Goal: Task Accomplishment & Management: Manage account settings

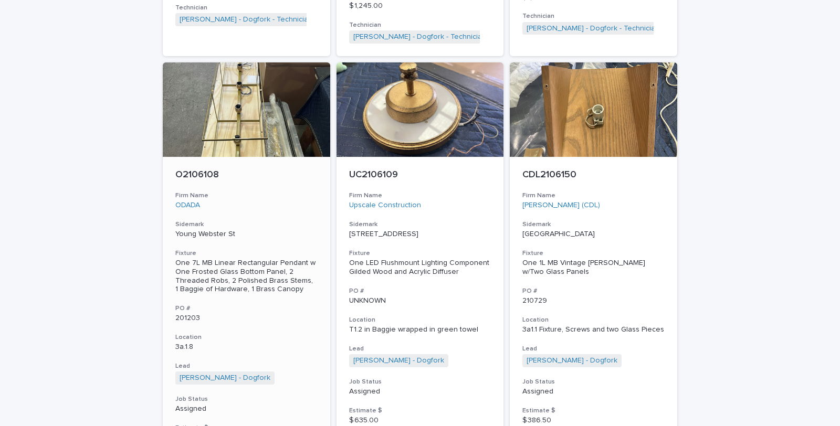
scroll to position [933, 0]
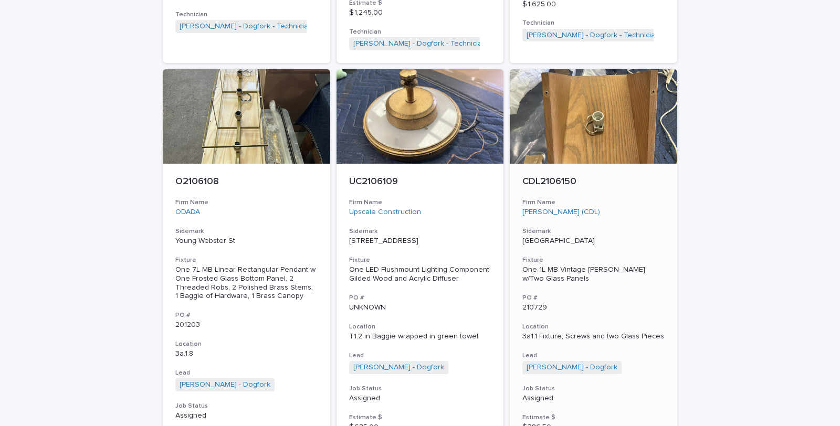
click at [561, 266] on div "One 1L MB Vintage Wood TL w/Two Glass Panels" at bounding box center [593, 275] width 142 height 18
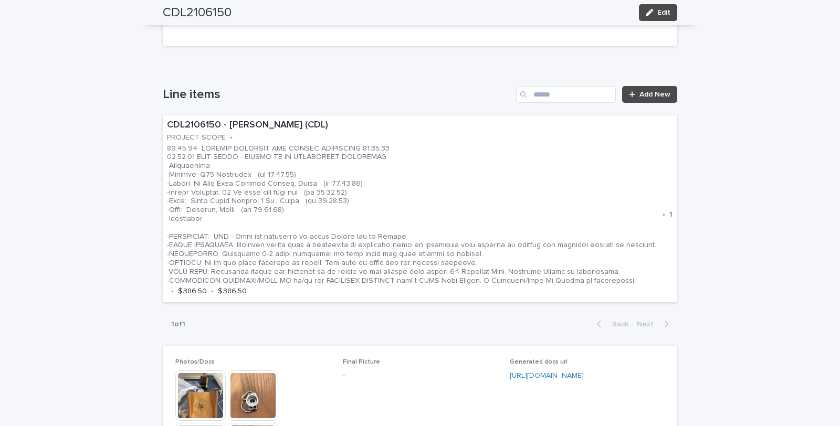
scroll to position [583, 0]
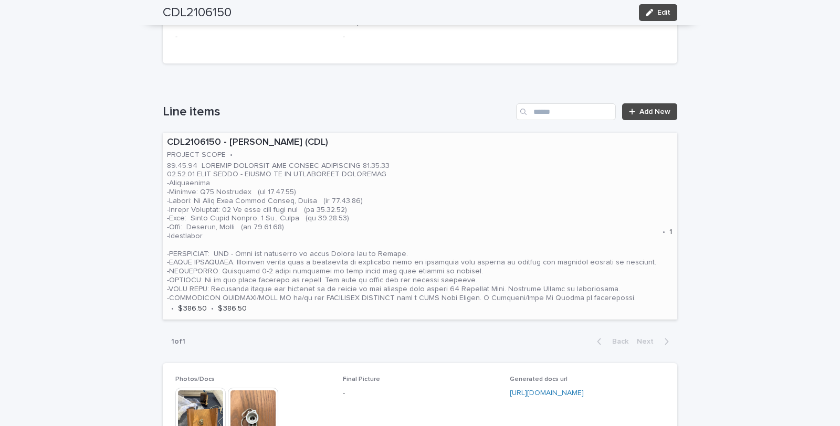
click at [546, 195] on p at bounding box center [412, 232] width 491 height 141
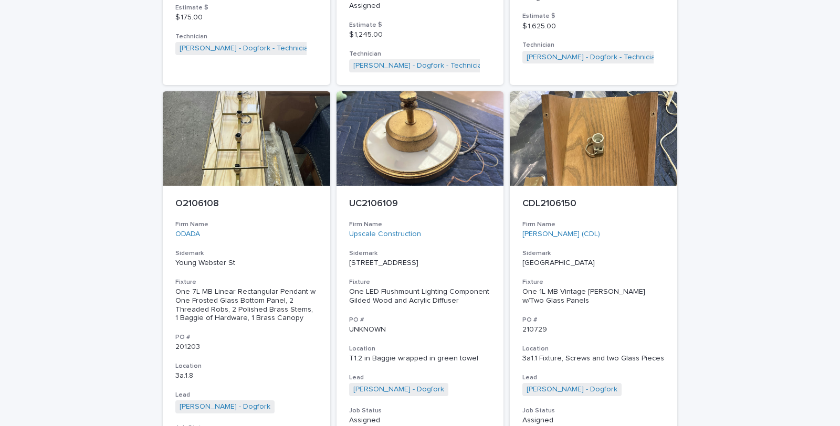
scroll to position [933, 0]
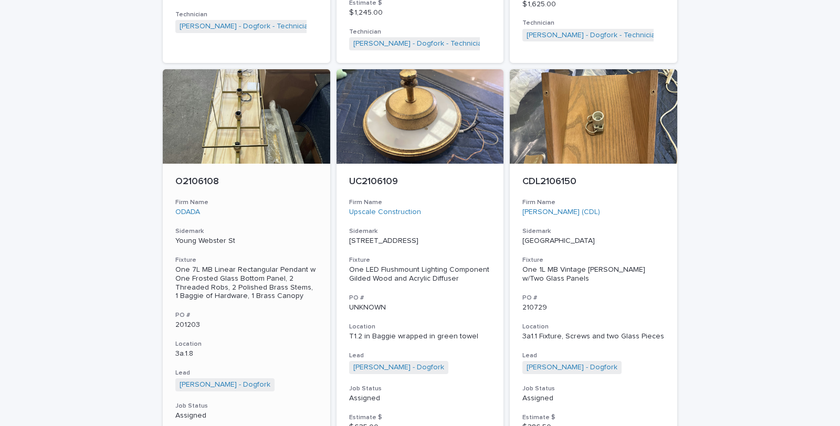
click at [228, 269] on div "One 7L MB Linear Rectangular Pendant w One Frosted Glass Bottom Panel, 2 Thread…" at bounding box center [246, 283] width 142 height 35
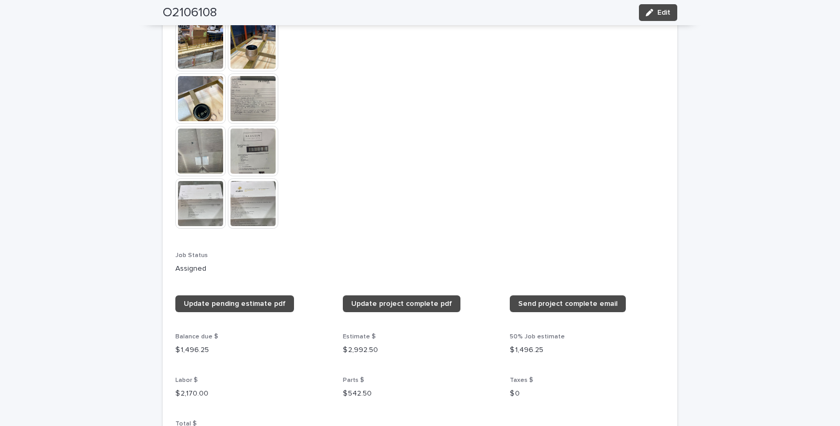
scroll to position [1050, 0]
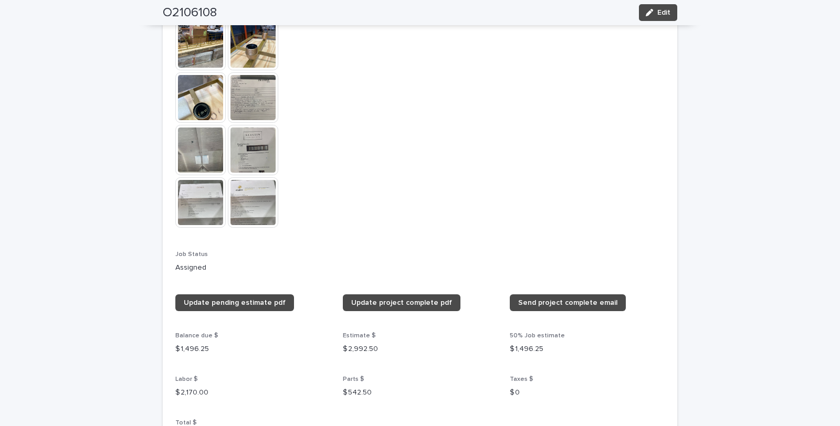
click at [250, 90] on img at bounding box center [253, 97] width 50 height 50
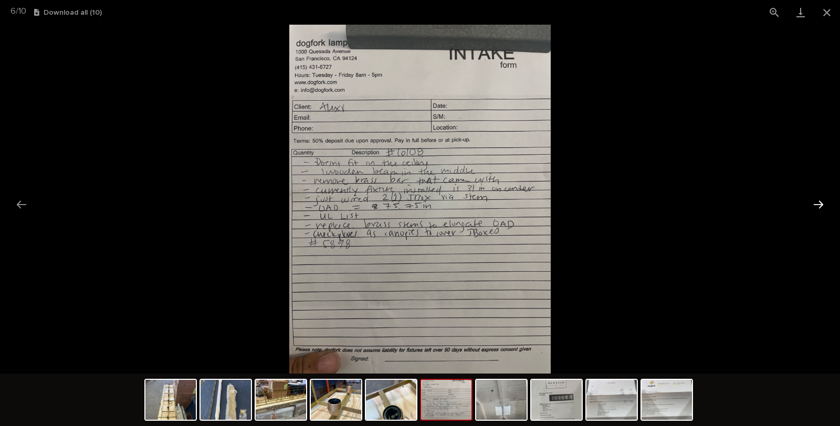
click at [818, 200] on button "Next slide" at bounding box center [819, 204] width 22 height 20
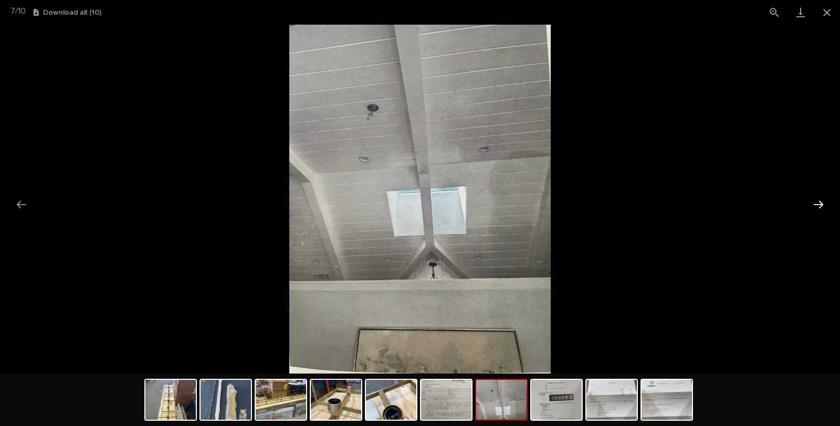
click at [818, 200] on button "Next slide" at bounding box center [819, 204] width 22 height 20
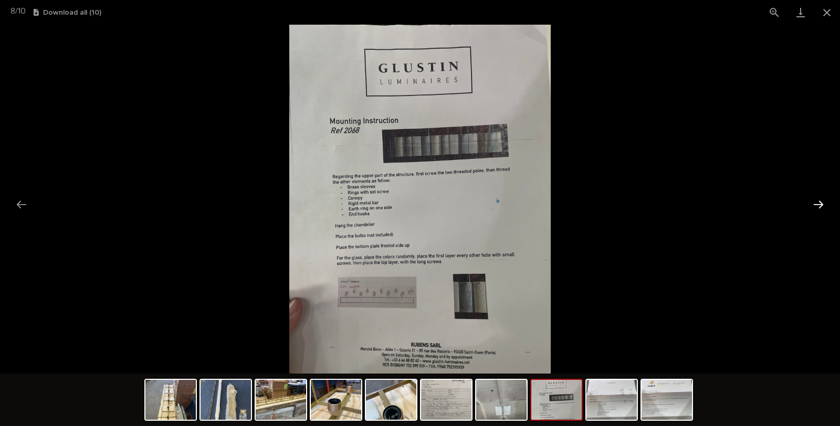
click at [818, 200] on button "Next slide" at bounding box center [819, 204] width 22 height 20
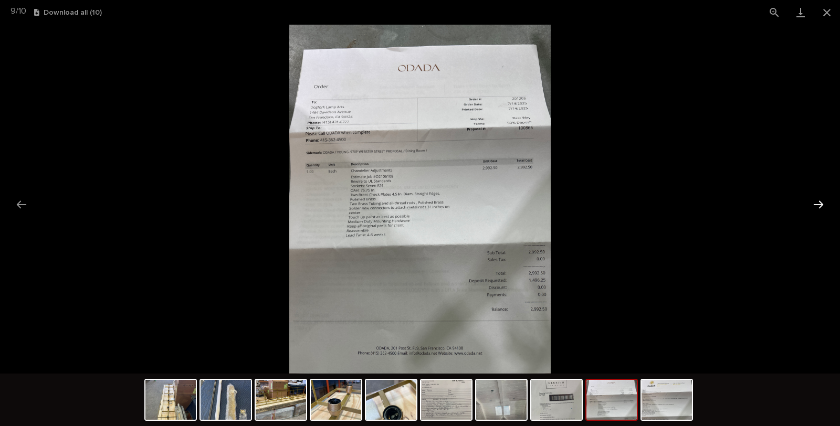
click at [818, 200] on button "Next slide" at bounding box center [819, 204] width 22 height 20
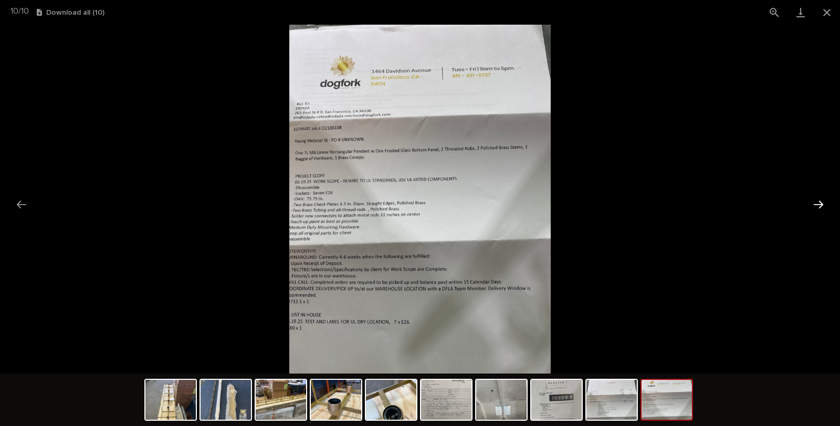
click at [818, 200] on button "Next slide" at bounding box center [819, 204] width 22 height 20
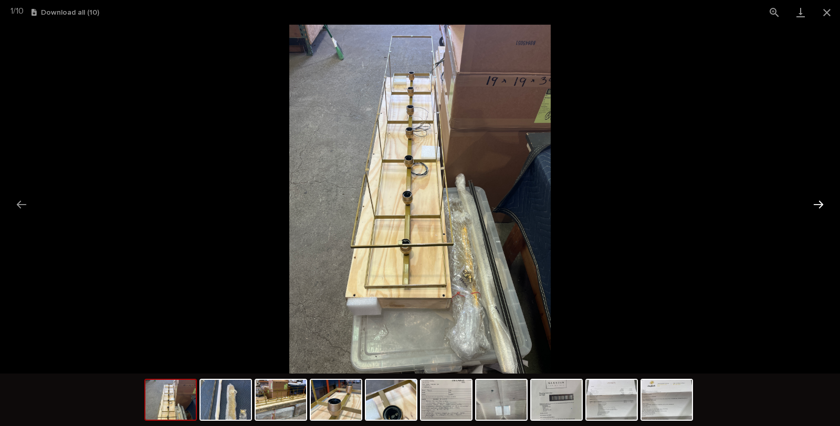
click at [818, 200] on button "Next slide" at bounding box center [819, 204] width 22 height 20
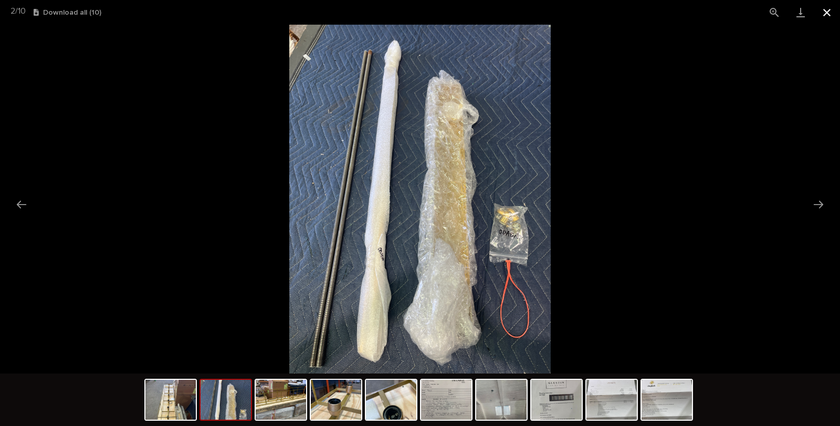
click at [826, 11] on button "Close gallery" at bounding box center [827, 12] width 26 height 25
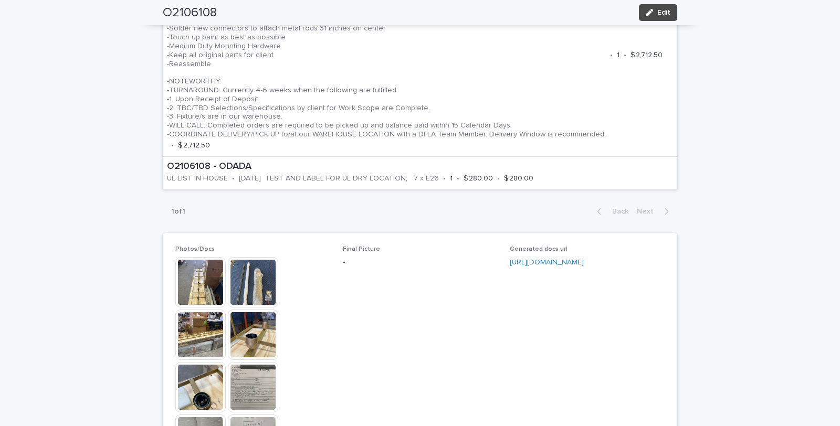
scroll to position [700, 0]
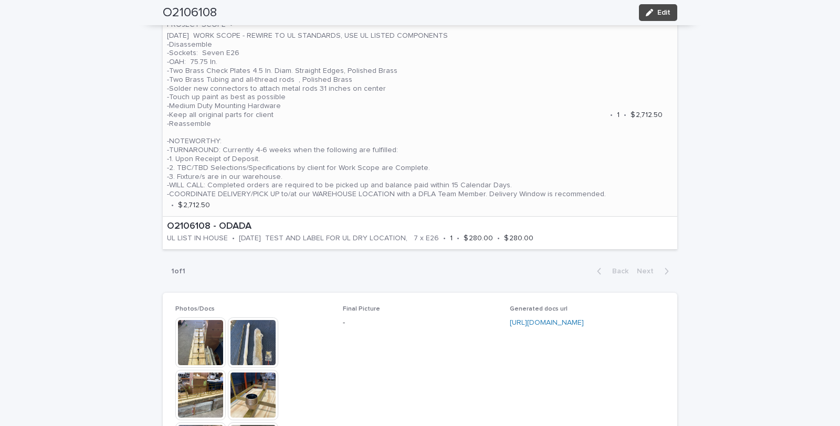
click at [389, 154] on p "[DATE] WORK SCOPE - REWIRE TO UL STANDARDS, USE UL LISTED COMPONENTS -Disassemb…" at bounding box center [386, 115] width 439 height 167
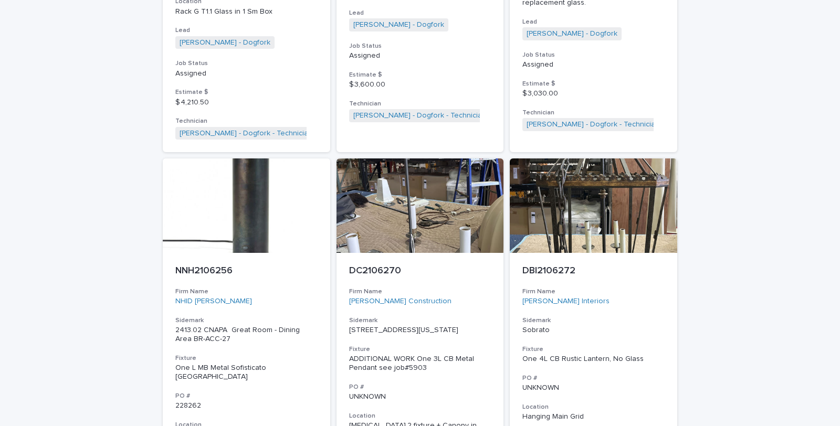
scroll to position [1750, 0]
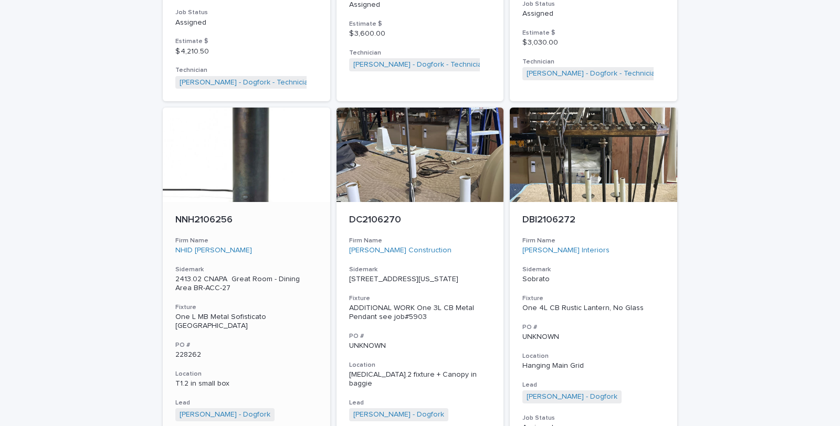
click at [205, 313] on div "One L MB Metal Sofisticato FL" at bounding box center [246, 322] width 142 height 18
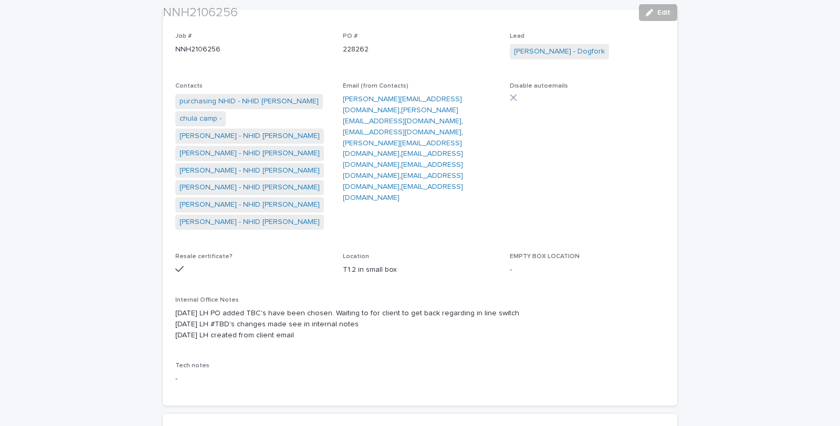
scroll to position [175, 0]
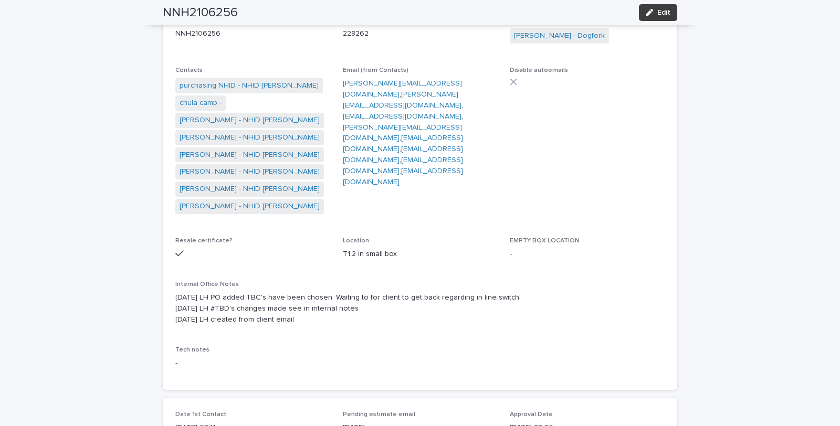
click at [657, 9] on span "Edit" at bounding box center [663, 12] width 13 height 7
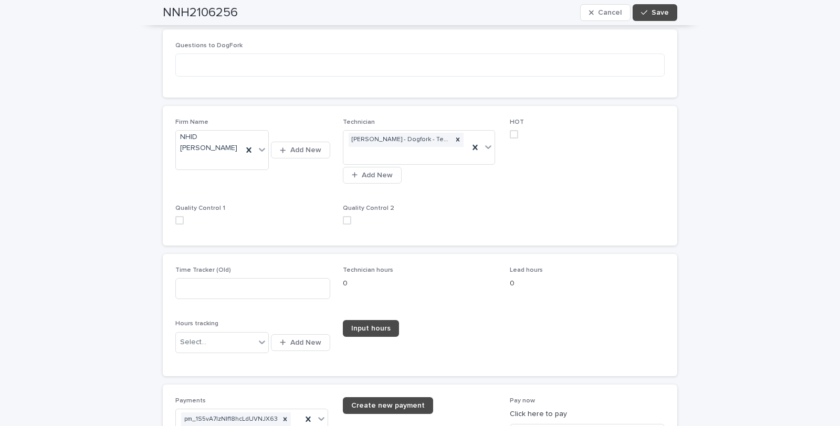
scroll to position [1750, 0]
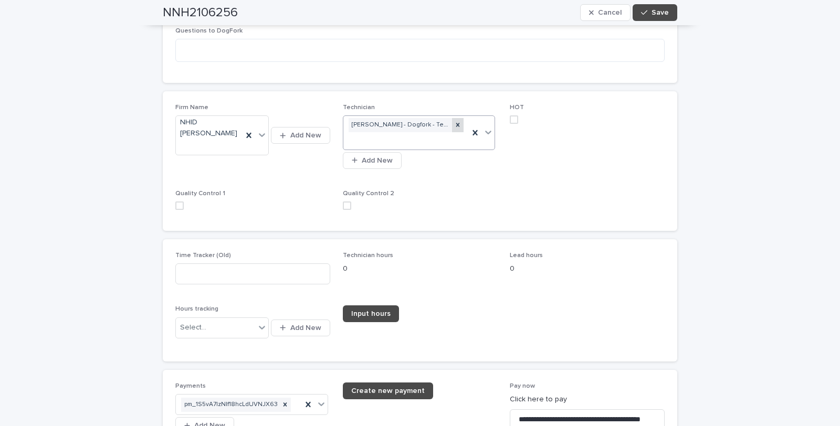
click at [454, 121] on icon at bounding box center [457, 124] width 7 height 7
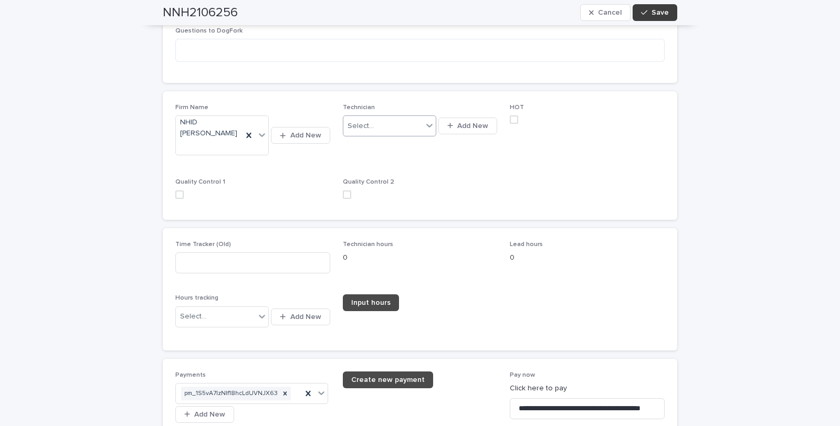
click at [652, 9] on span "Save" at bounding box center [660, 12] width 17 height 7
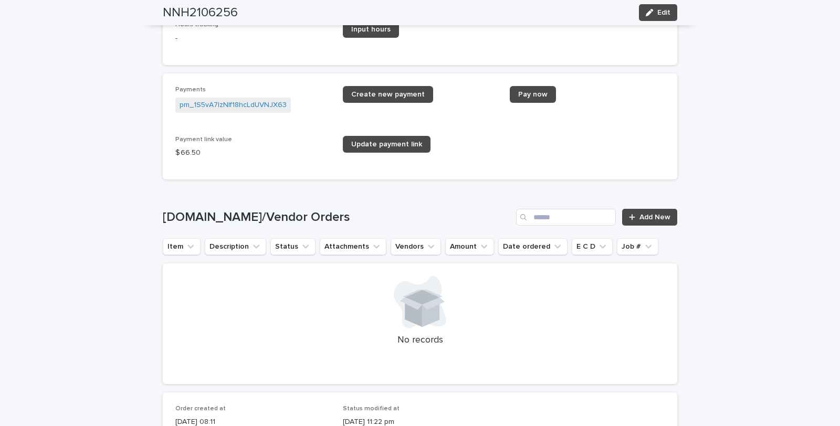
click at [650, 9] on div "button" at bounding box center [652, 12] width 12 height 7
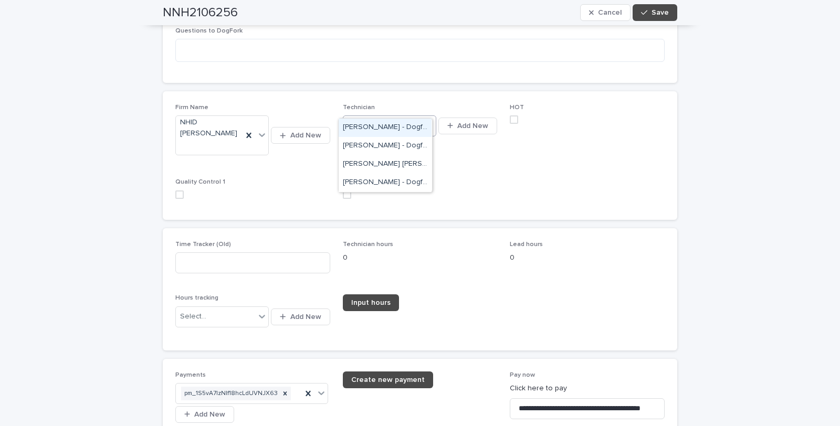
click at [426, 124] on icon at bounding box center [429, 126] width 6 height 4
click at [363, 163] on div "[PERSON_NAME] [PERSON_NAME] - Dogfork - Technician" at bounding box center [385, 164] width 93 height 18
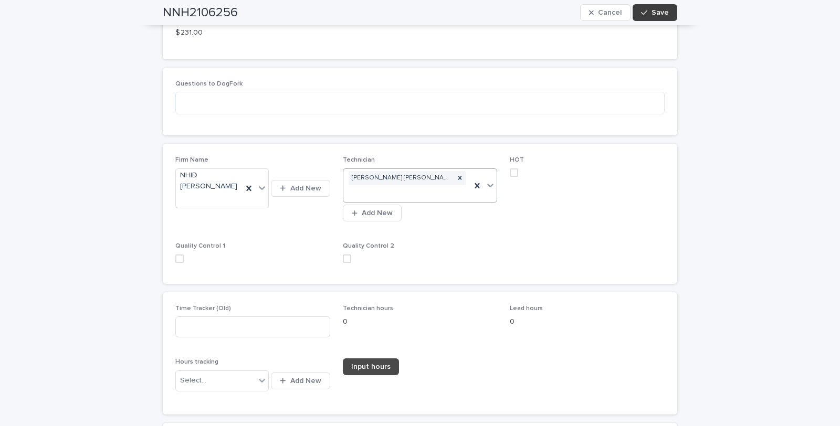
click at [658, 4] on button "Save" at bounding box center [655, 12] width 45 height 17
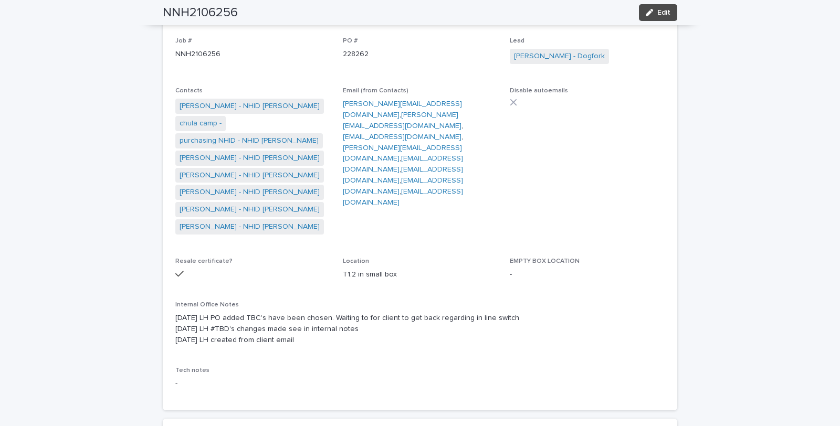
scroll to position [0, 0]
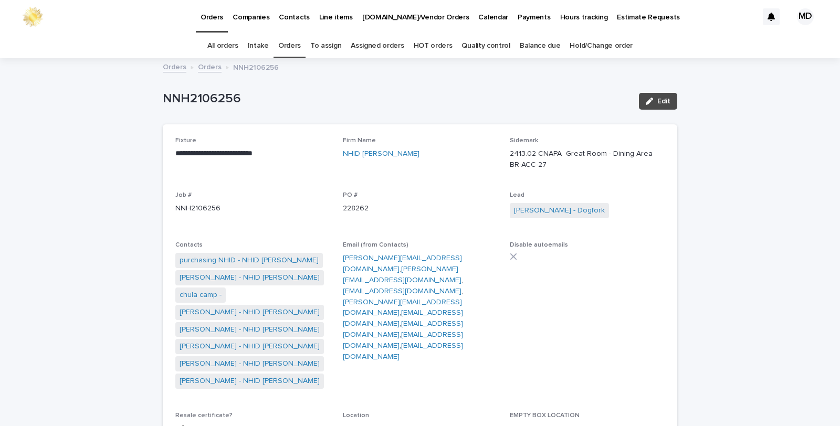
click at [292, 44] on link "Orders" at bounding box center [289, 46] width 23 height 25
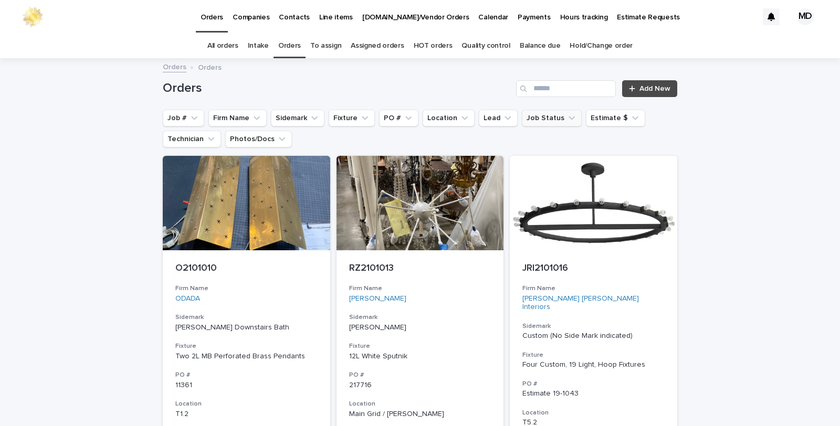
click at [547, 117] on button "Job Status" at bounding box center [552, 118] width 60 height 17
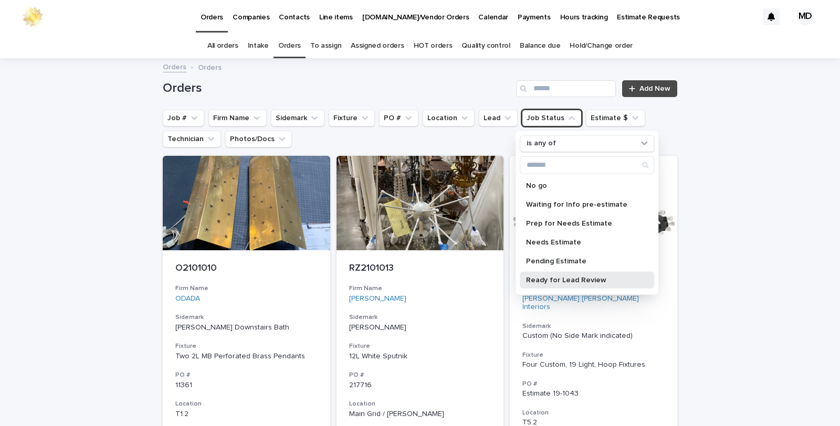
click at [551, 280] on p "Ready for Lead Review" at bounding box center [581, 279] width 111 height 7
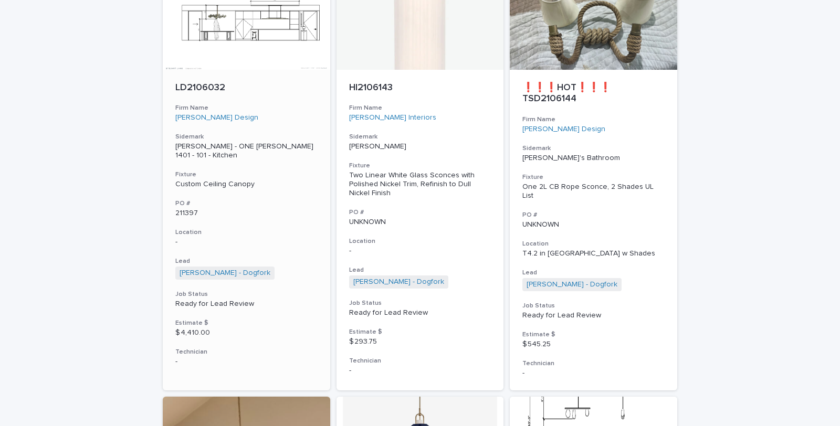
scroll to position [2100, 0]
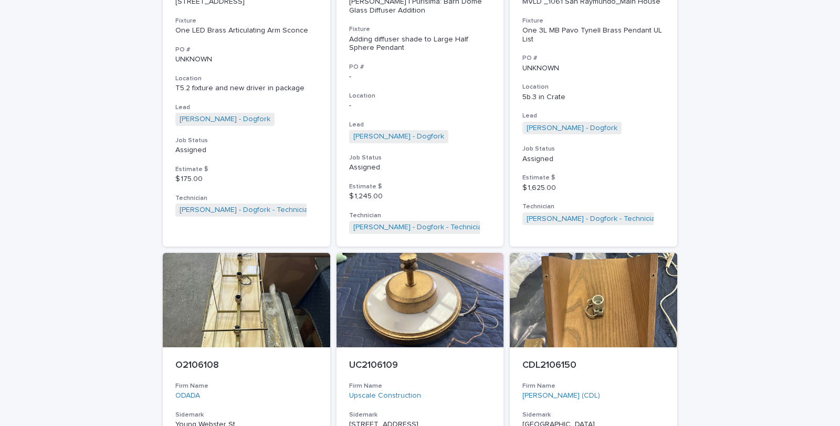
scroll to position [816, 0]
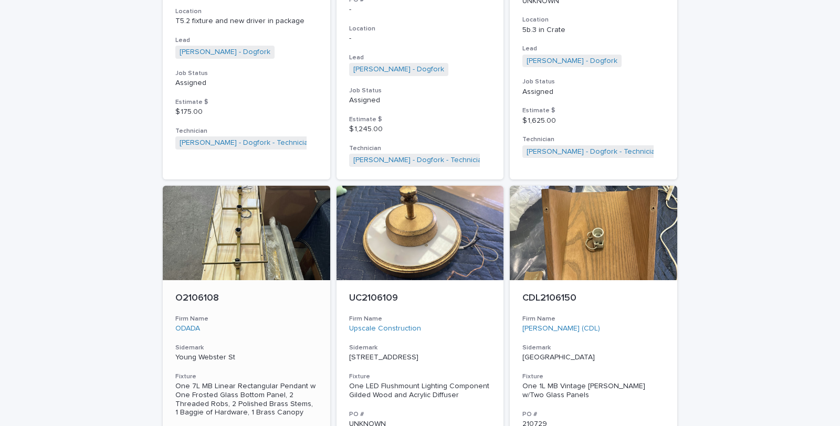
click at [212, 398] on div "One 7L MB Linear Rectangular Pendant w One Frosted Glass Bottom Panel, 2 Thread…" at bounding box center [246, 399] width 142 height 35
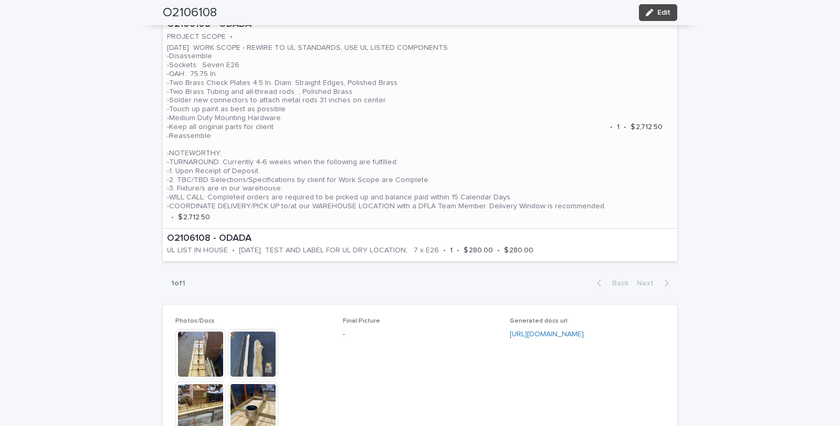
scroll to position [583, 0]
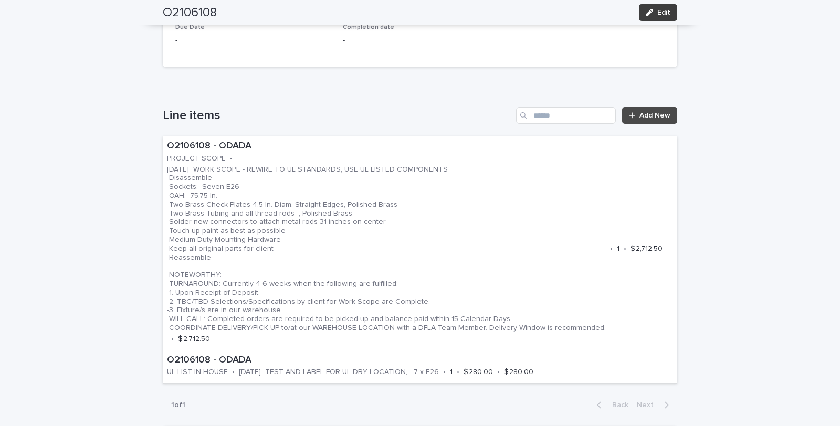
click at [667, 8] on button "Edit" at bounding box center [658, 12] width 38 height 17
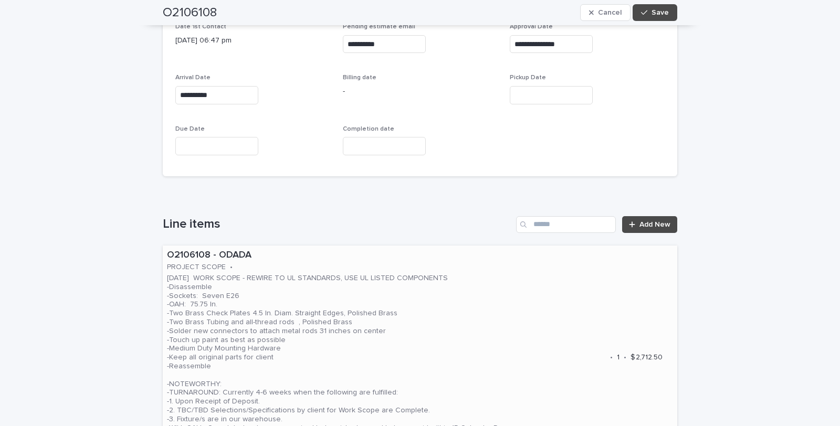
click at [525, 344] on p "[DATE] WORK SCOPE - REWIRE TO UL STANDARDS, USE UL LISTED COMPONENTS -Disassemb…" at bounding box center [386, 357] width 439 height 167
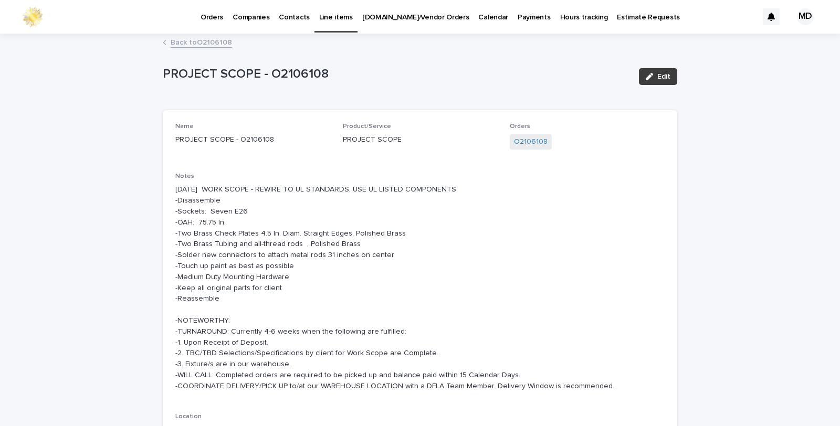
click at [651, 72] on button "Edit" at bounding box center [658, 76] width 38 height 17
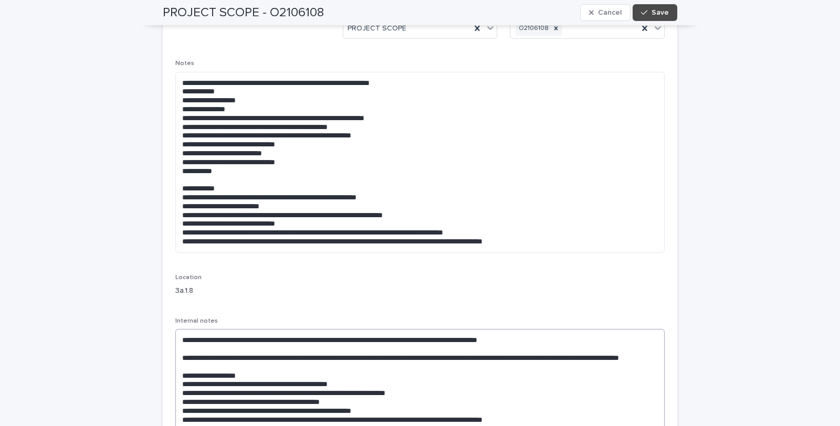
scroll to position [175, 0]
